Goal: Task Accomplishment & Management: Use online tool/utility

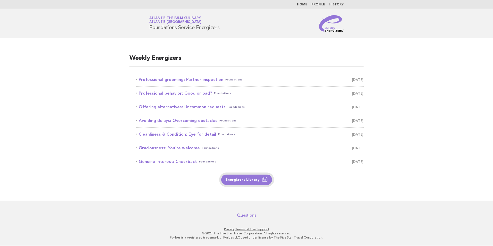
click at [256, 176] on link "Energizers Library" at bounding box center [246, 180] width 51 height 10
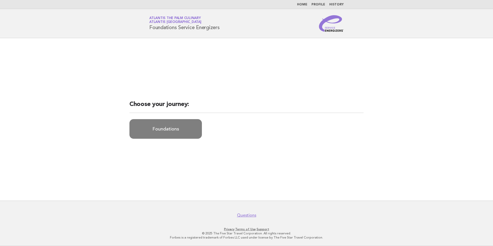
click at [180, 129] on link "Foundations" at bounding box center [166, 129] width 73 height 20
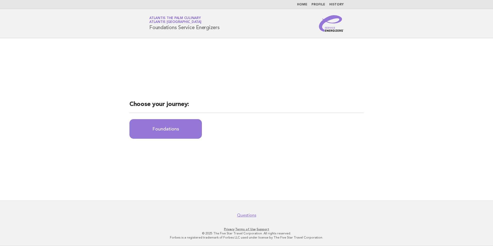
click at [168, 25] on h1 "Service Energizers Atlantis The Palm Culinary Atlantis Dubai Foundations Servic…" at bounding box center [184, 23] width 70 height 13
click at [178, 18] on link "Atlantis The Palm Culinary Atlantis Dubai" at bounding box center [175, 20] width 52 height 7
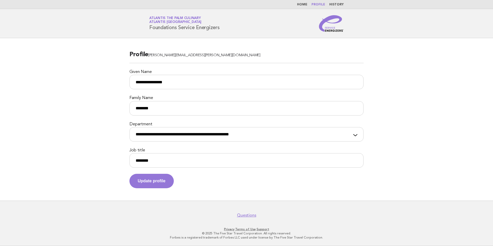
click at [308, 6] on link "Home" at bounding box center [302, 4] width 10 height 3
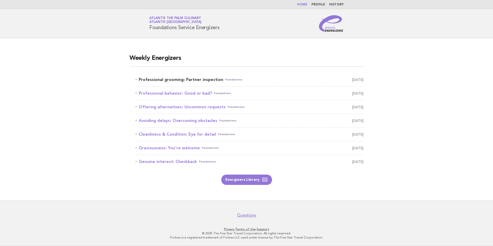
click at [202, 83] on link "Professional grooming: Partner inspection Foundations October 2" at bounding box center [250, 79] width 228 height 7
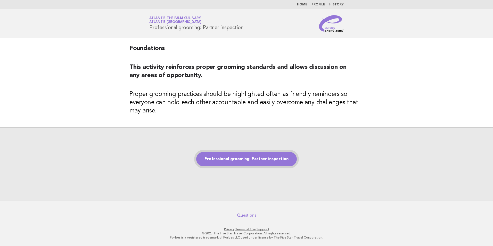
click at [263, 162] on link "Professional grooming: Partner inspection" at bounding box center [246, 159] width 101 height 14
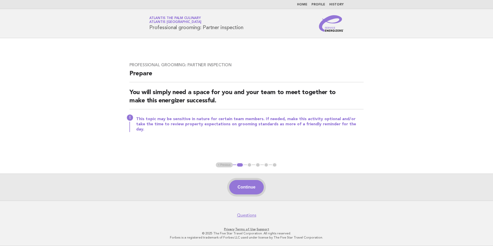
click at [236, 189] on button "Continue" at bounding box center [246, 187] width 34 height 14
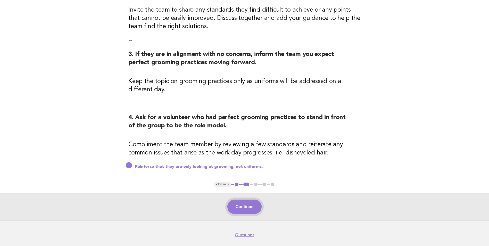
click at [245, 209] on button "Continue" at bounding box center [245, 207] width 34 height 14
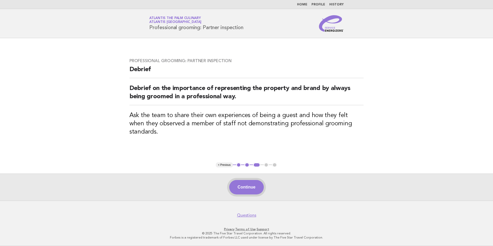
click at [246, 195] on button "Continue" at bounding box center [246, 187] width 34 height 14
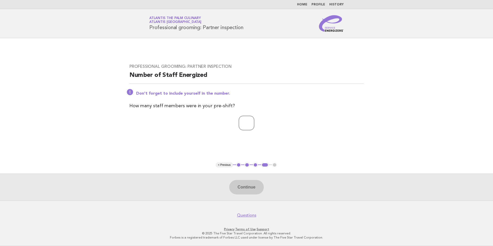
click at [245, 126] on input "number" at bounding box center [246, 123] width 15 height 14
type input "**"
click at [253, 182] on button "Continue" at bounding box center [246, 187] width 34 height 14
